Goal: Transaction & Acquisition: Purchase product/service

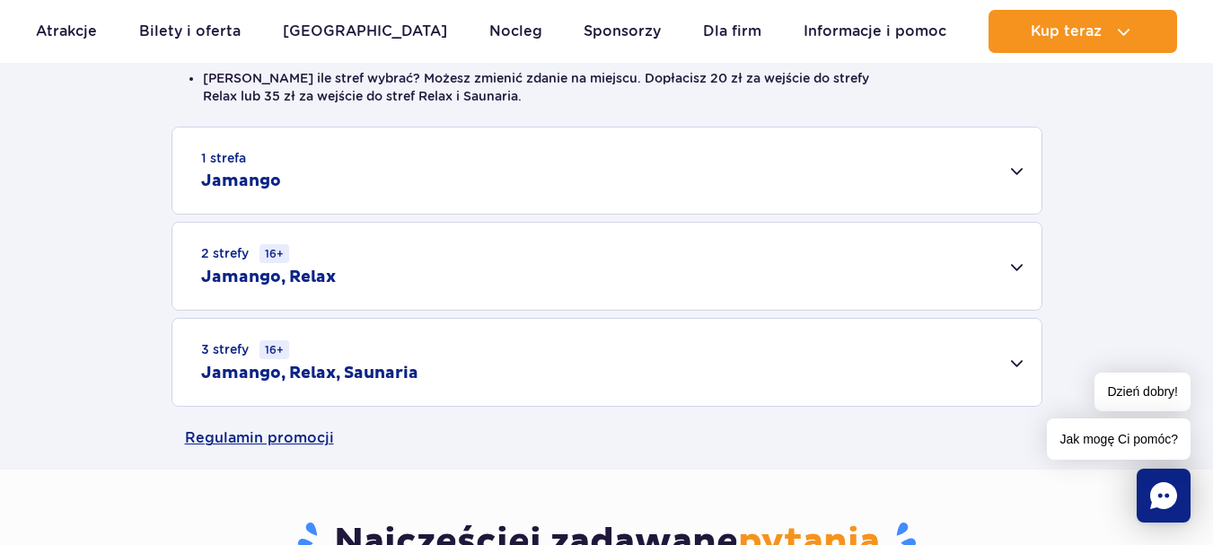
scroll to position [539, 0]
click at [1012, 162] on div "1 strefa Jamango" at bounding box center [606, 170] width 869 height 86
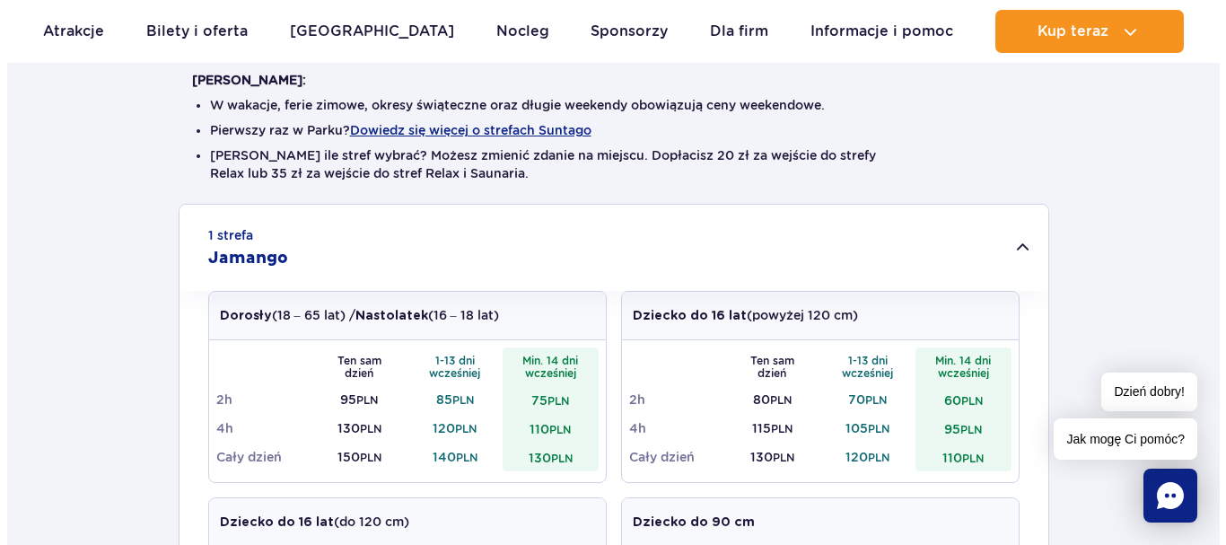
scroll to position [359, 0]
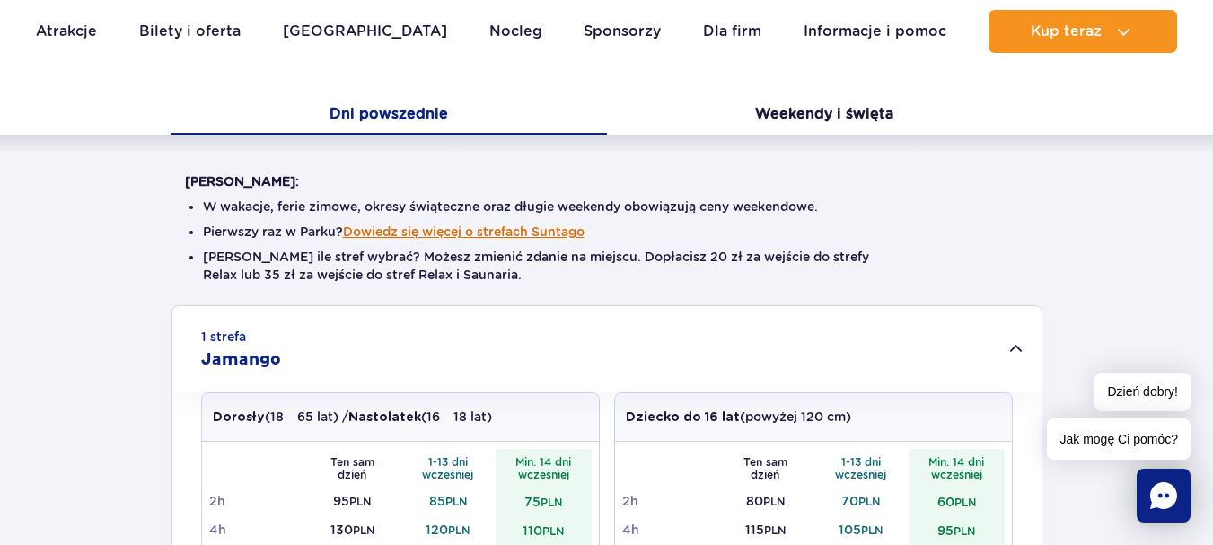
click at [577, 225] on button "Dowiedz się więcej o strefach Suntago" at bounding box center [463, 231] width 241 height 14
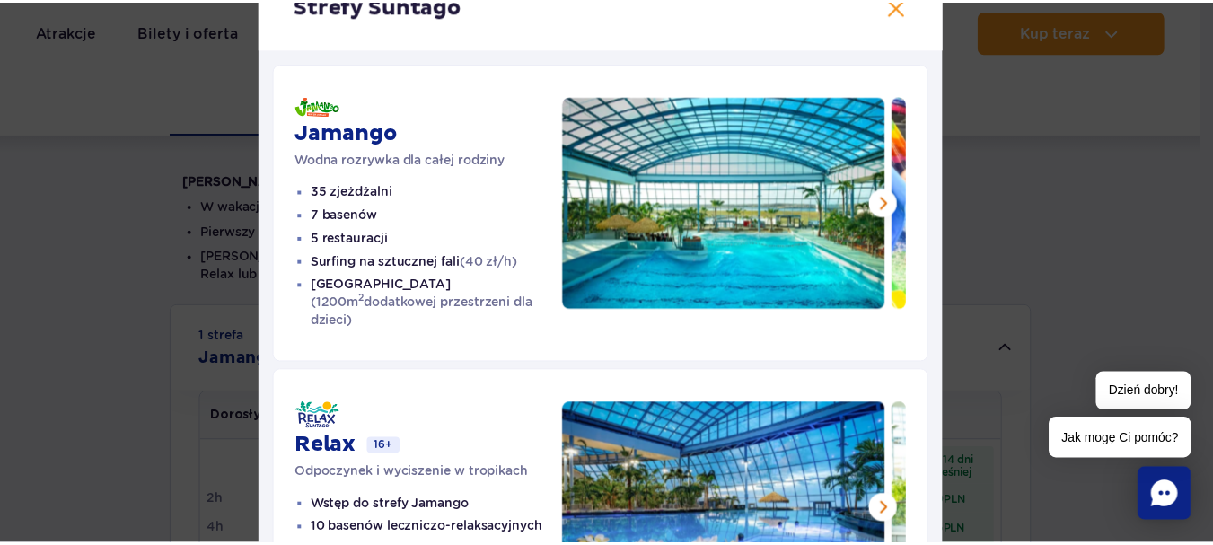
scroll to position [0, 0]
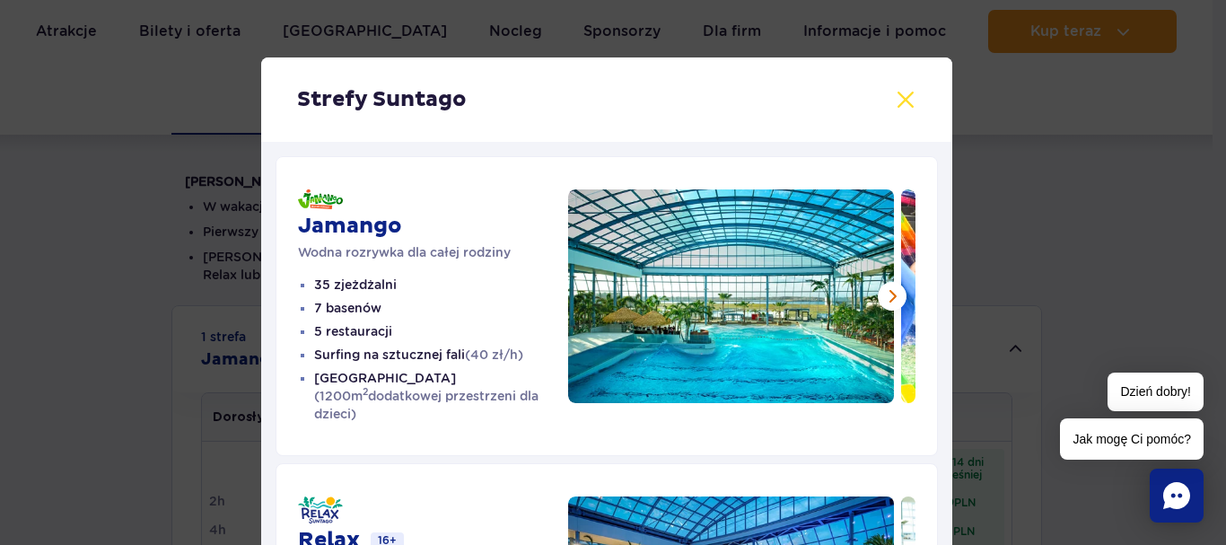
click at [898, 94] on button at bounding box center [906, 100] width 22 height 22
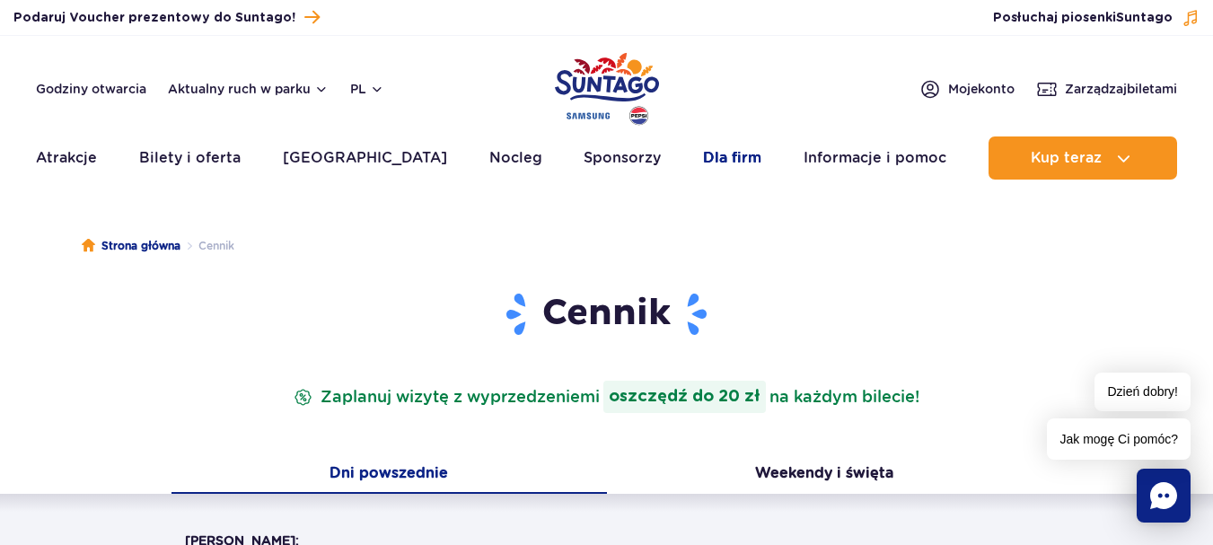
click at [716, 158] on link "Dla firm" at bounding box center [732, 157] width 58 height 43
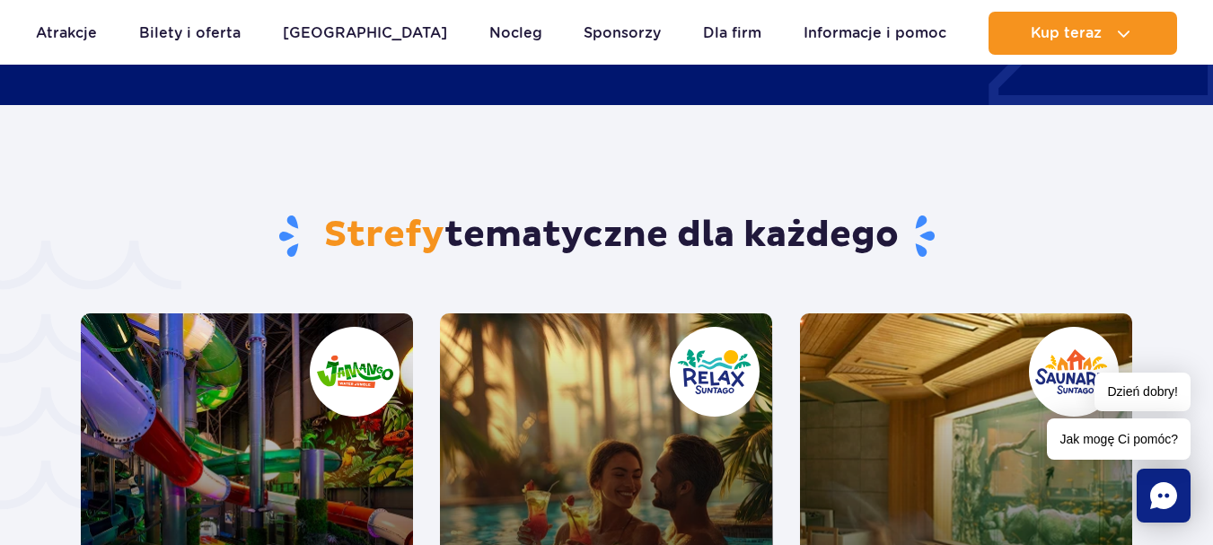
scroll to position [3928, 0]
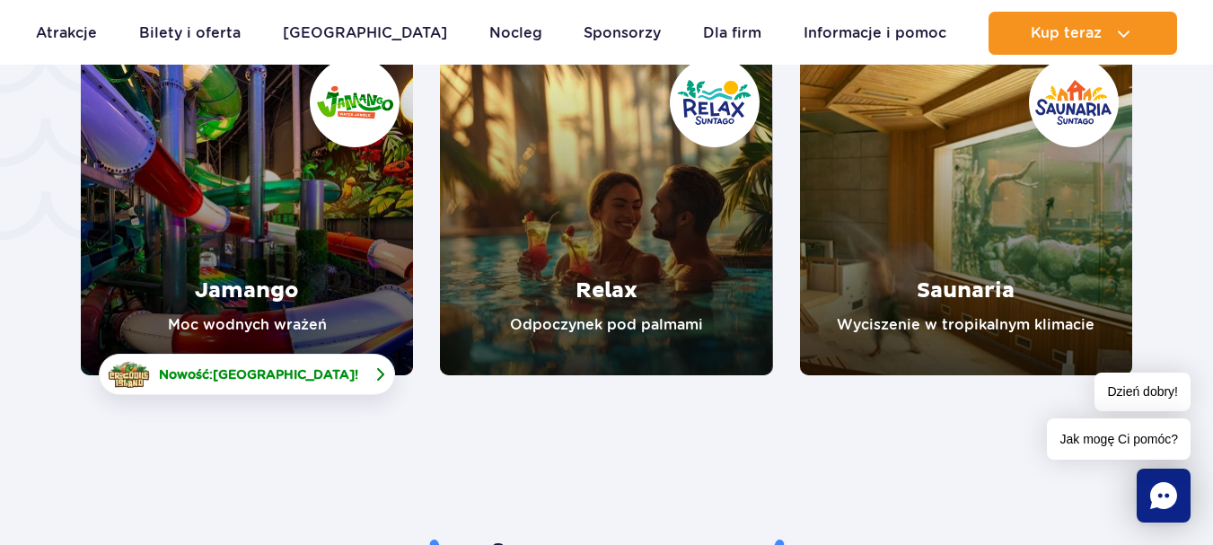
click at [323, 367] on span "Crocodile Island" at bounding box center [284, 374] width 142 height 14
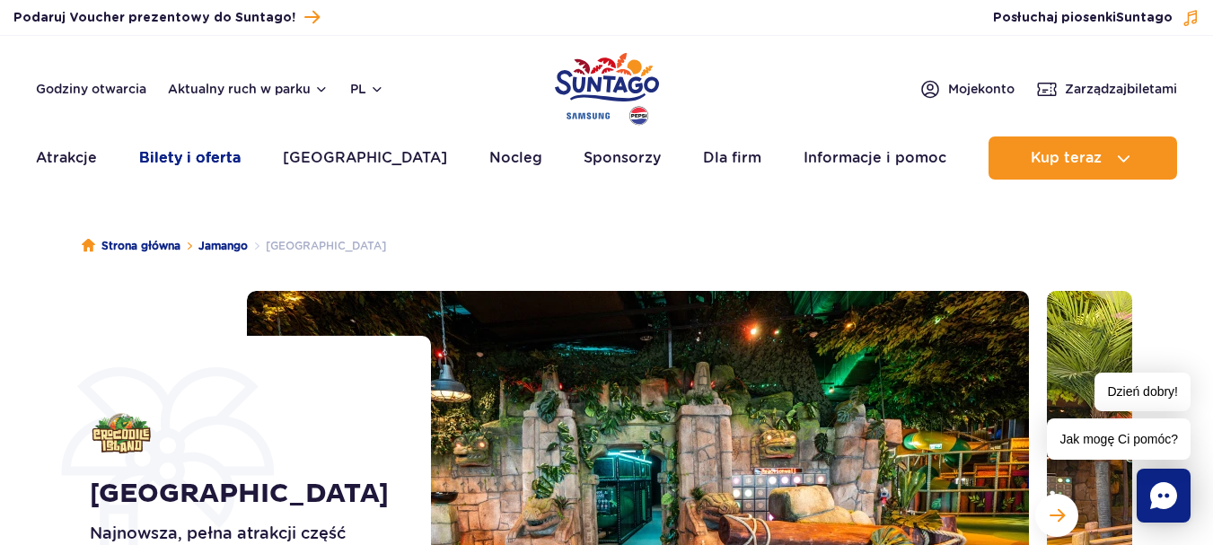
click at [239, 159] on link "Bilety i oferta" at bounding box center [189, 157] width 101 height 43
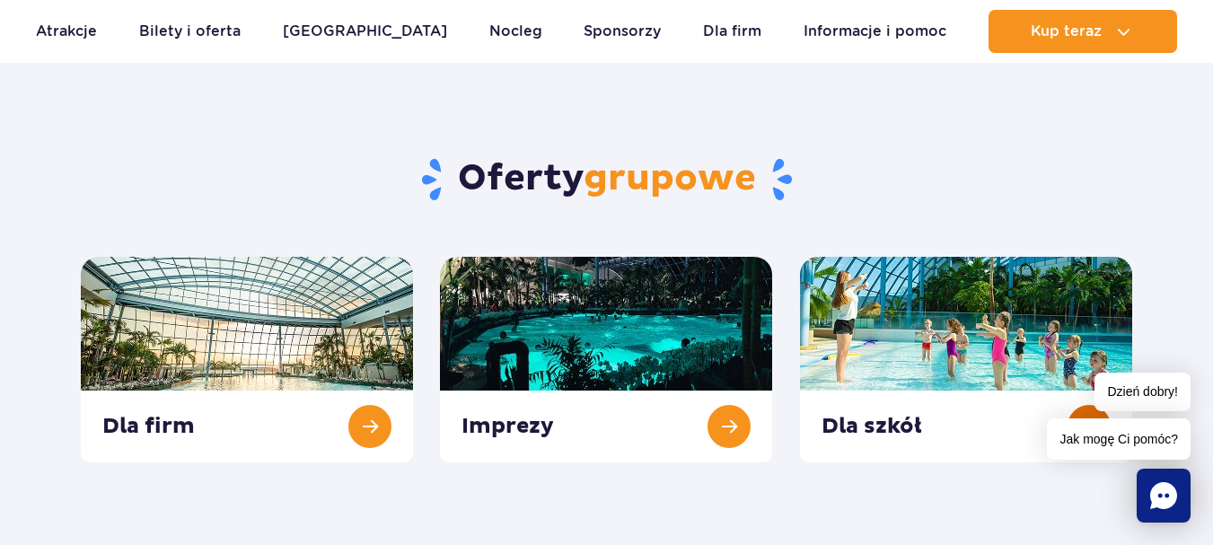
scroll to position [628, 0]
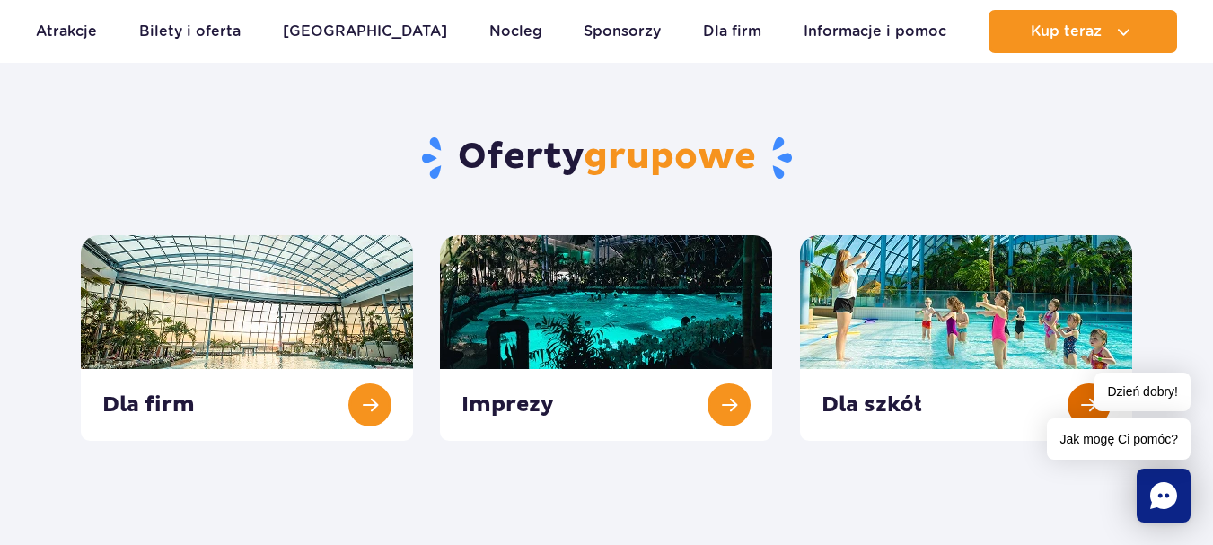
click at [909, 399] on link at bounding box center [966, 338] width 332 height 206
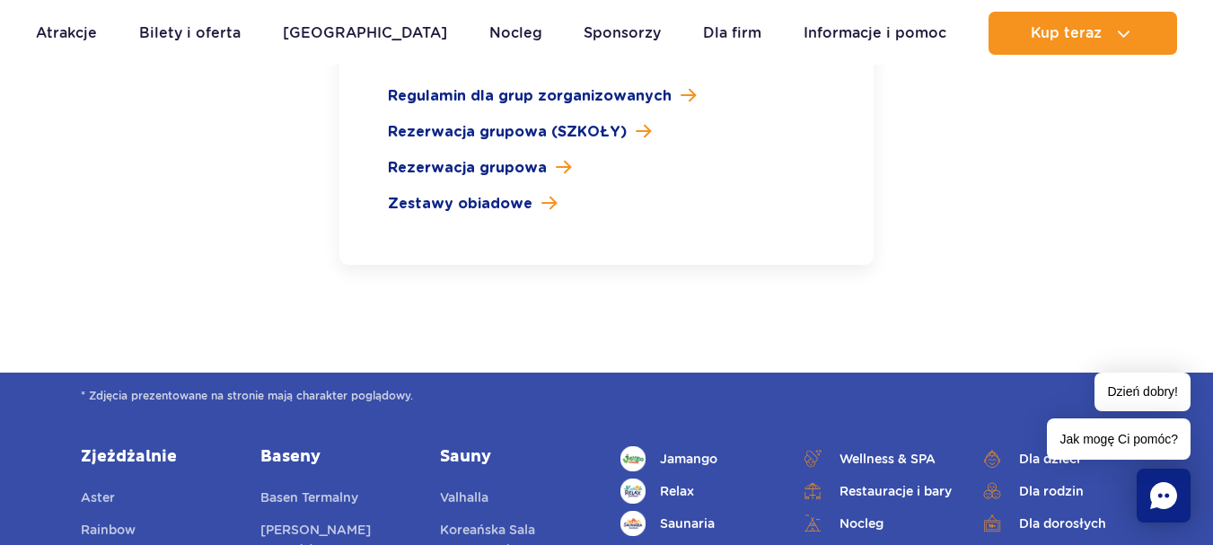
scroll to position [2693, 0]
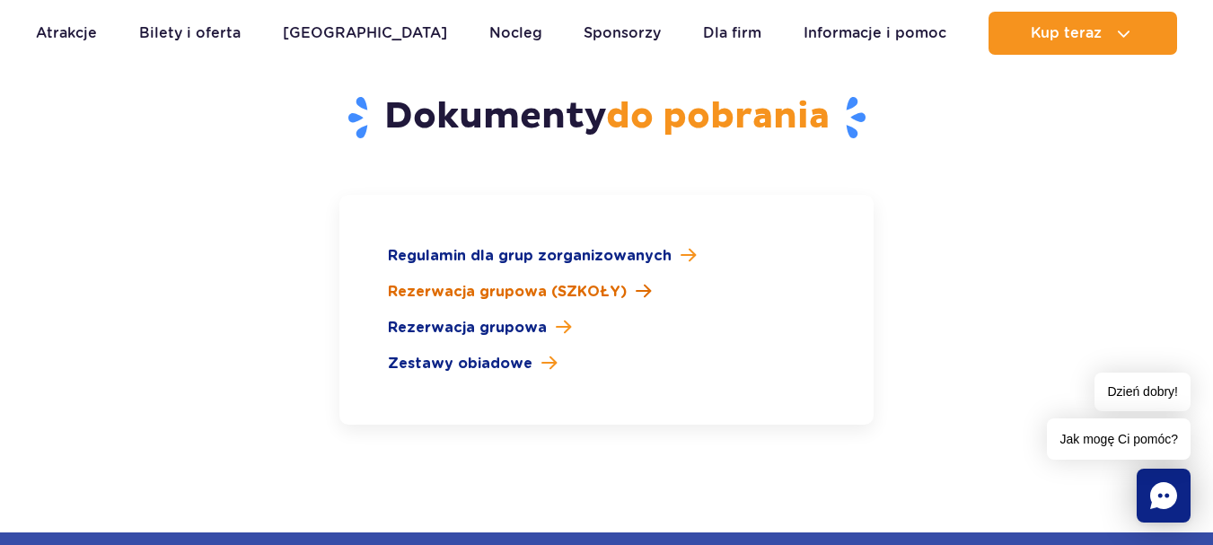
click at [570, 281] on span "Rezerwacja grupowa (SZKOŁY)" at bounding box center [507, 292] width 239 height 22
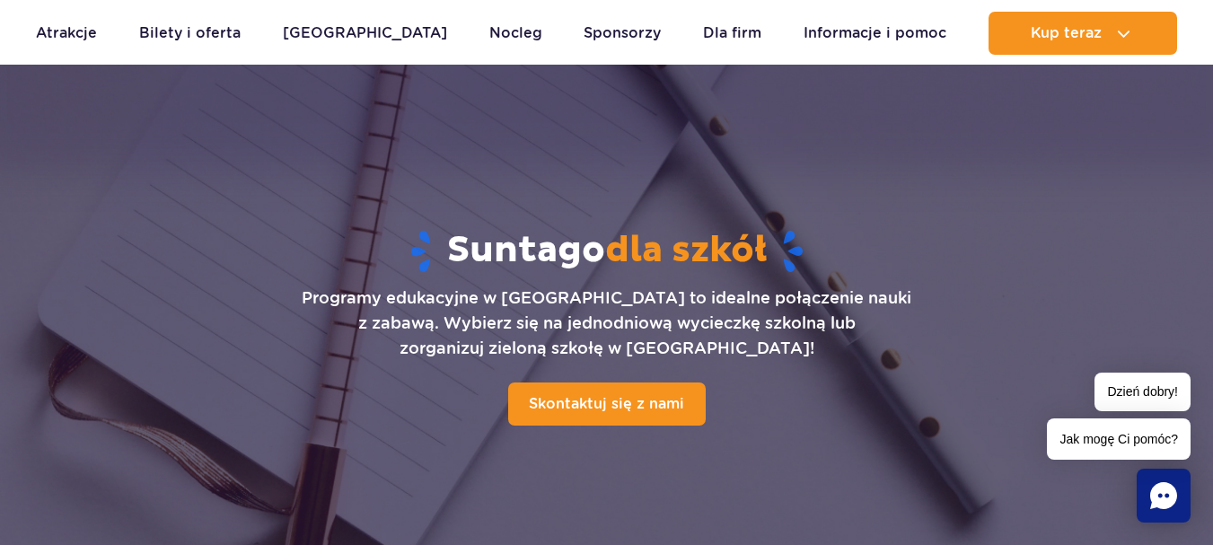
scroll to position [0, 0]
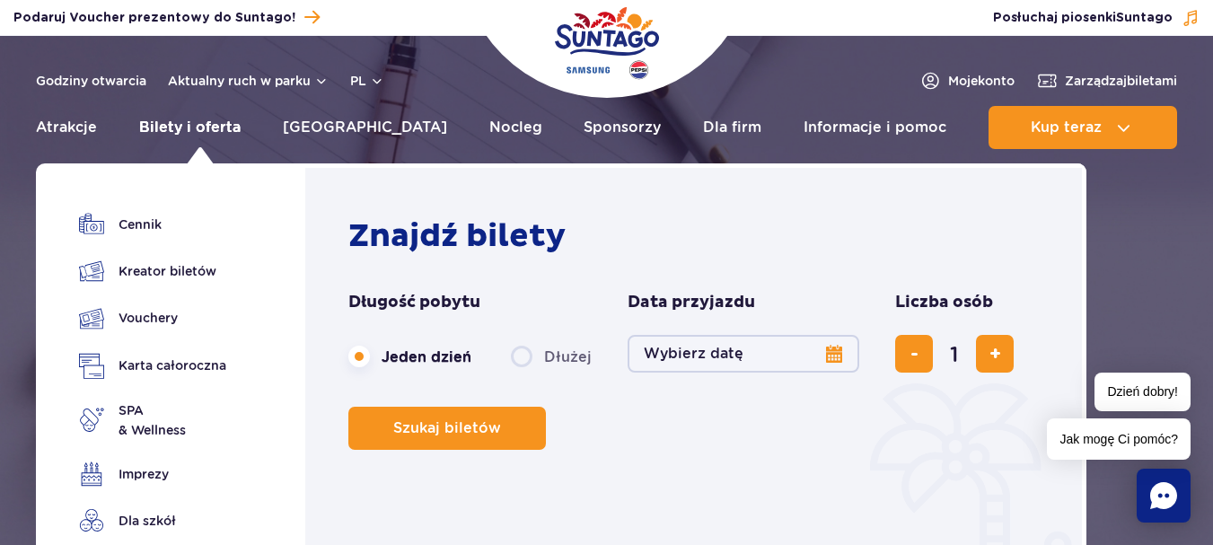
click at [186, 125] on link "Bilety i oferta" at bounding box center [189, 127] width 101 height 43
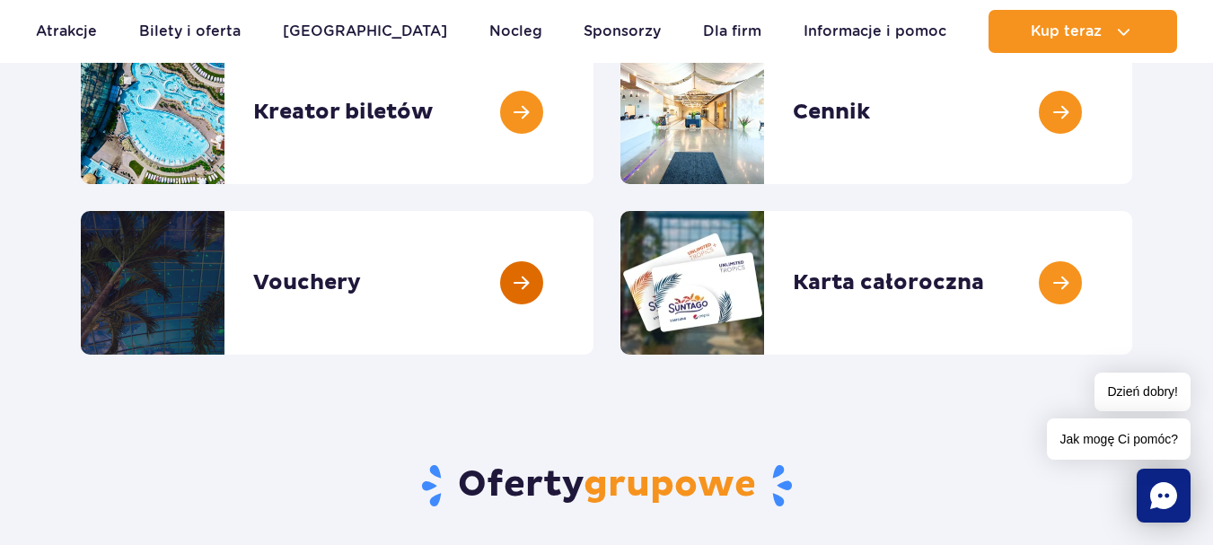
scroll to position [269, 0]
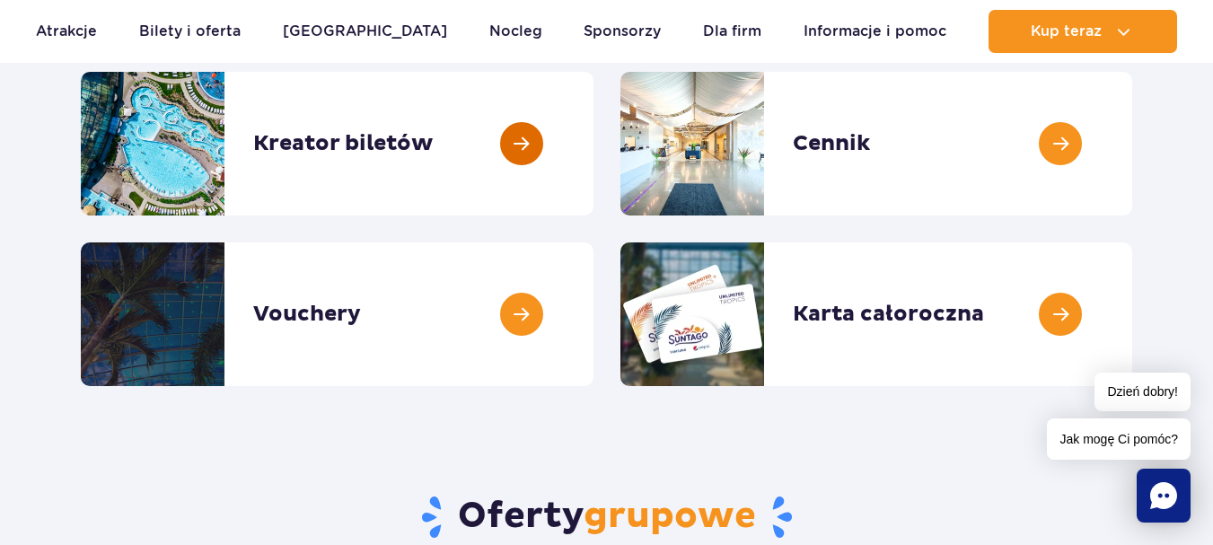
click at [593, 160] on link at bounding box center [593, 144] width 0 height 144
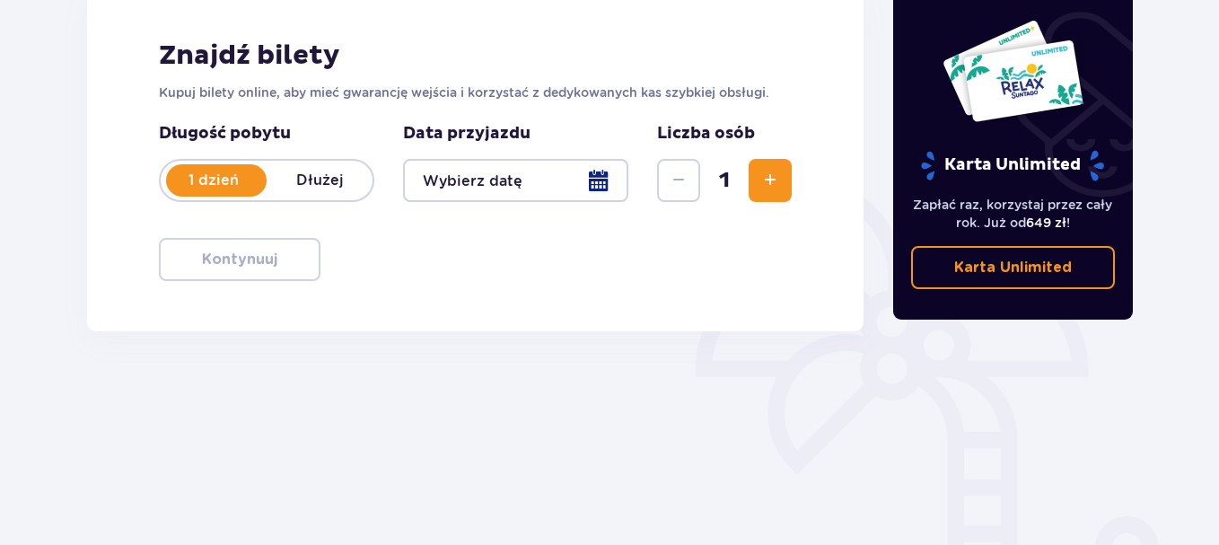
scroll to position [269, 0]
click at [324, 175] on p "Dłużej" at bounding box center [320, 180] width 106 height 20
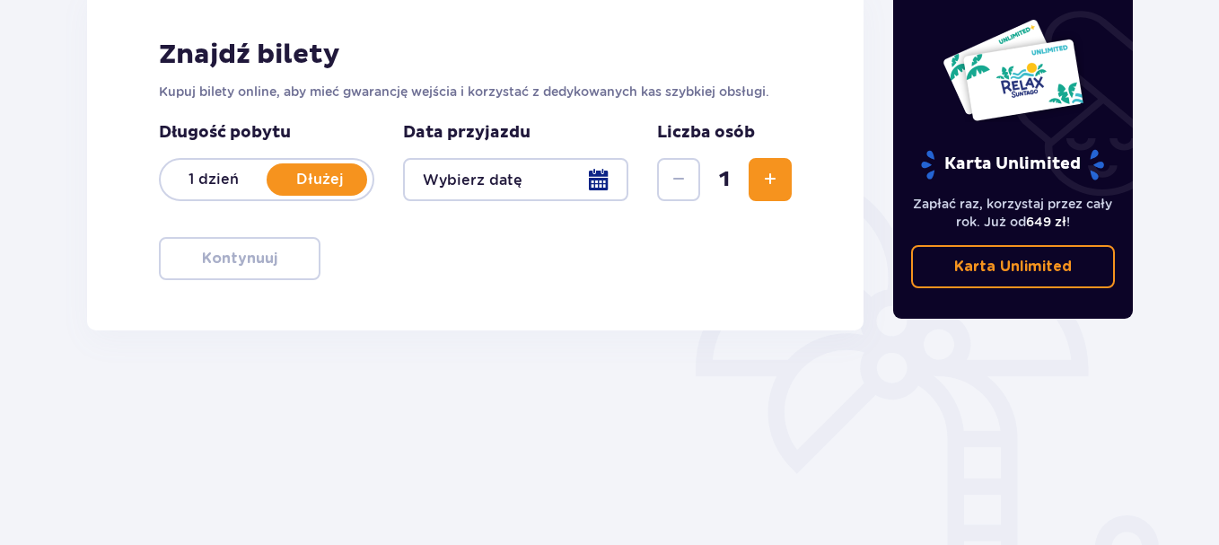
click at [222, 177] on p "1 dzień" at bounding box center [214, 180] width 106 height 20
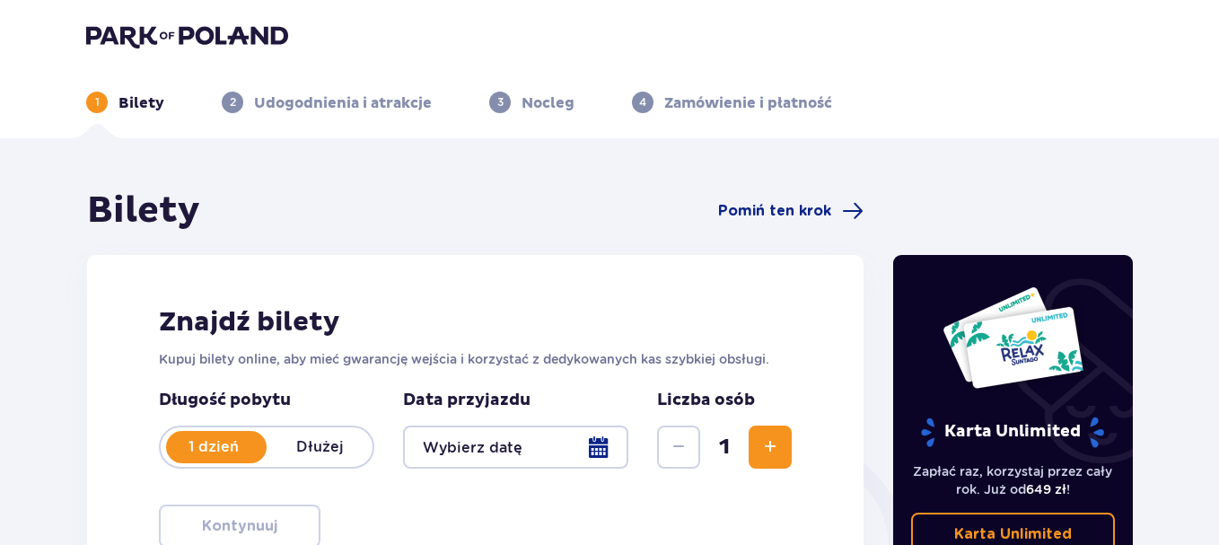
scroll to position [0, 0]
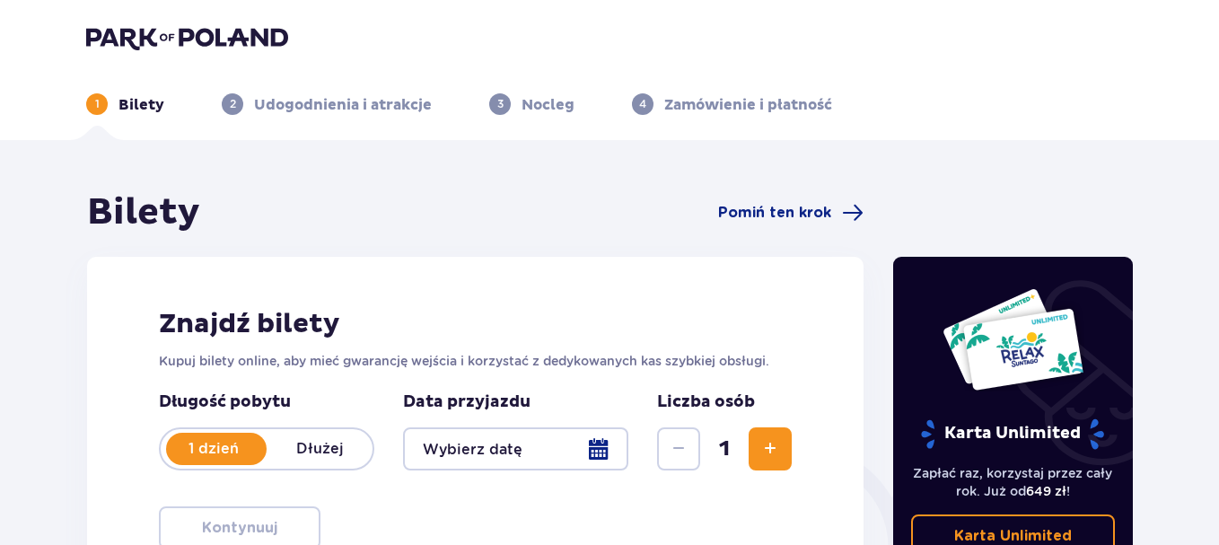
click at [677, 509] on div "Znajdź bilety Kupuj bilety online, aby mieć gwarancję wejścia i korzystać z ded…" at bounding box center [475, 428] width 776 height 343
